Goal: Task Accomplishment & Management: Manage account settings

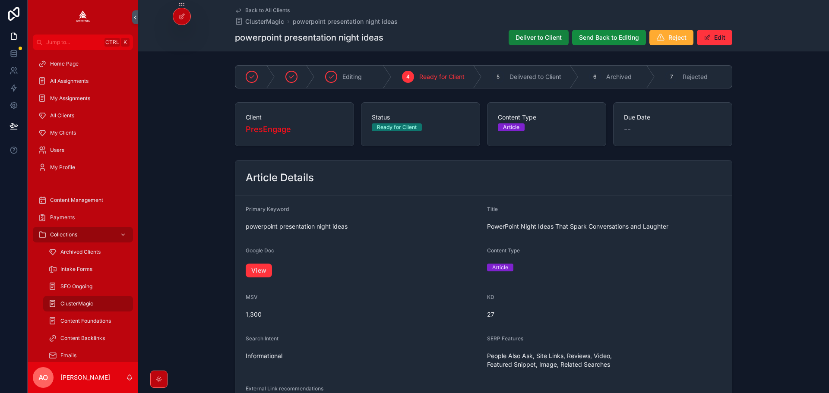
click at [537, 37] on span "Deliver to Client" at bounding box center [538, 37] width 46 height 9
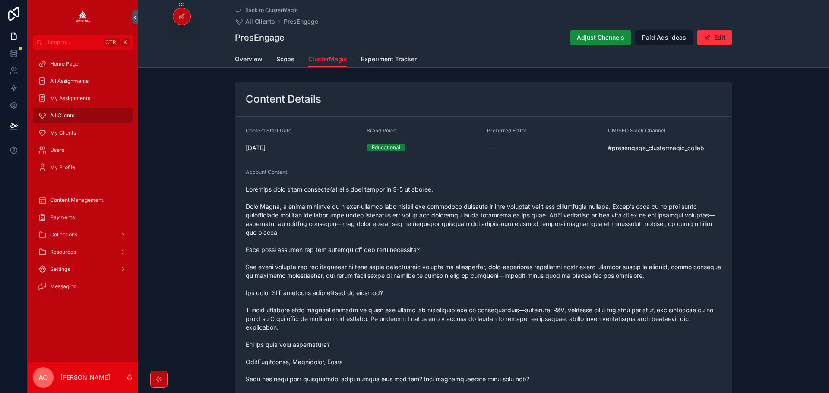
scroll to position [849, 0]
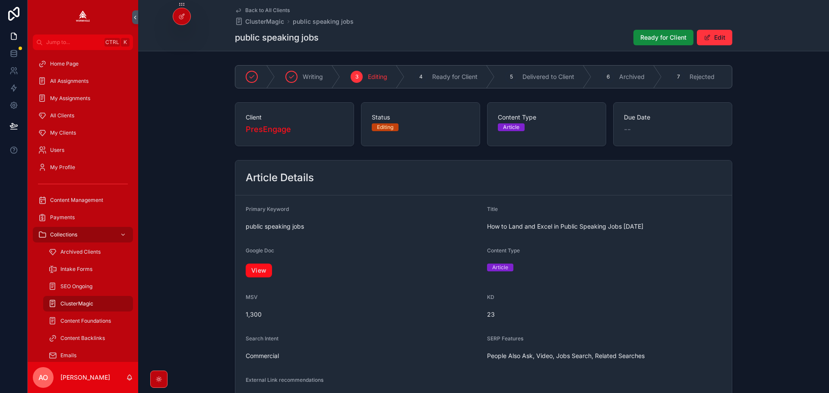
click at [258, 278] on link "View" at bounding box center [259, 271] width 26 height 14
click at [646, 39] on span "Ready for Client" at bounding box center [663, 37] width 46 height 9
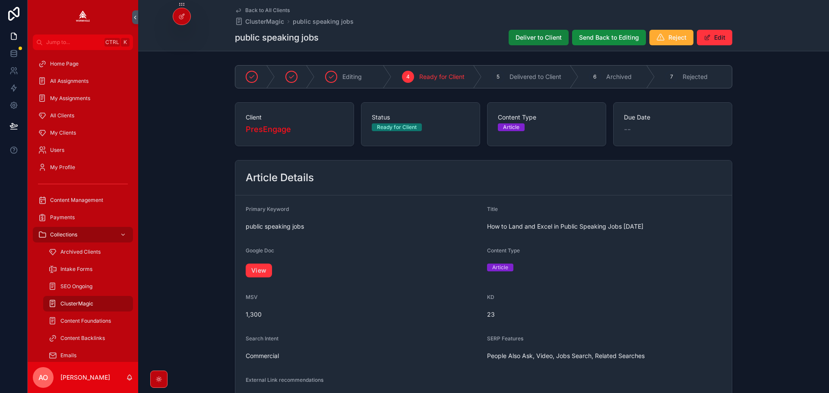
click at [532, 40] on span "Deliver to Client" at bounding box center [538, 37] width 46 height 9
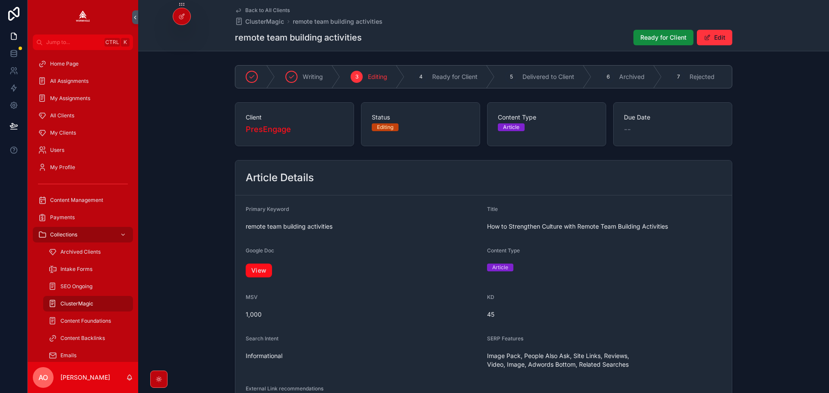
click at [261, 275] on link "View" at bounding box center [259, 271] width 26 height 14
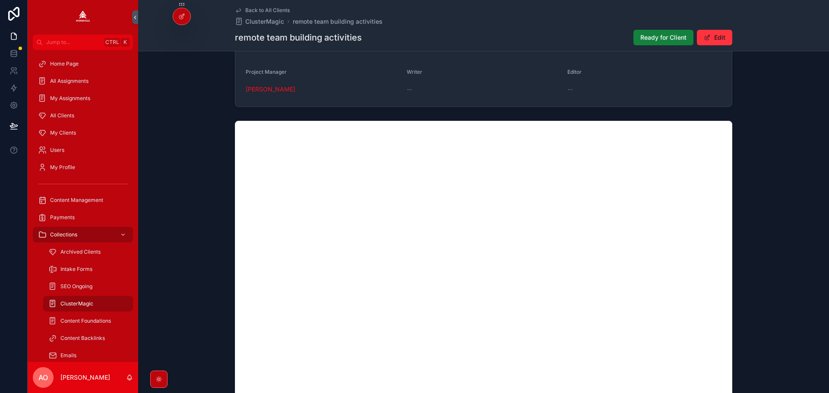
click at [635, 36] on button "Ready for Client" at bounding box center [663, 38] width 60 height 16
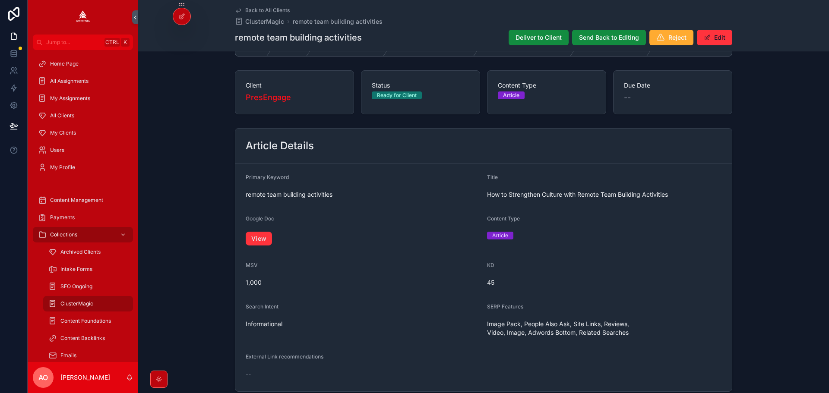
scroll to position [0, 0]
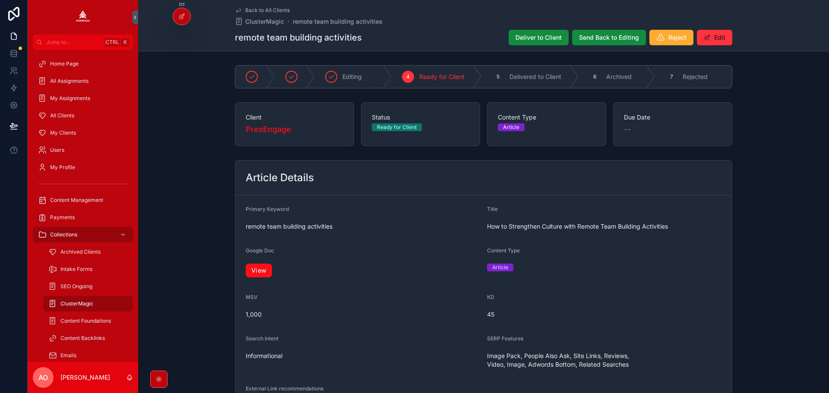
click at [252, 272] on link "View" at bounding box center [259, 271] width 26 height 14
click at [534, 34] on span "Deliver to Client" at bounding box center [538, 37] width 46 height 9
